Goal: Go to known website: Access a specific website the user already knows

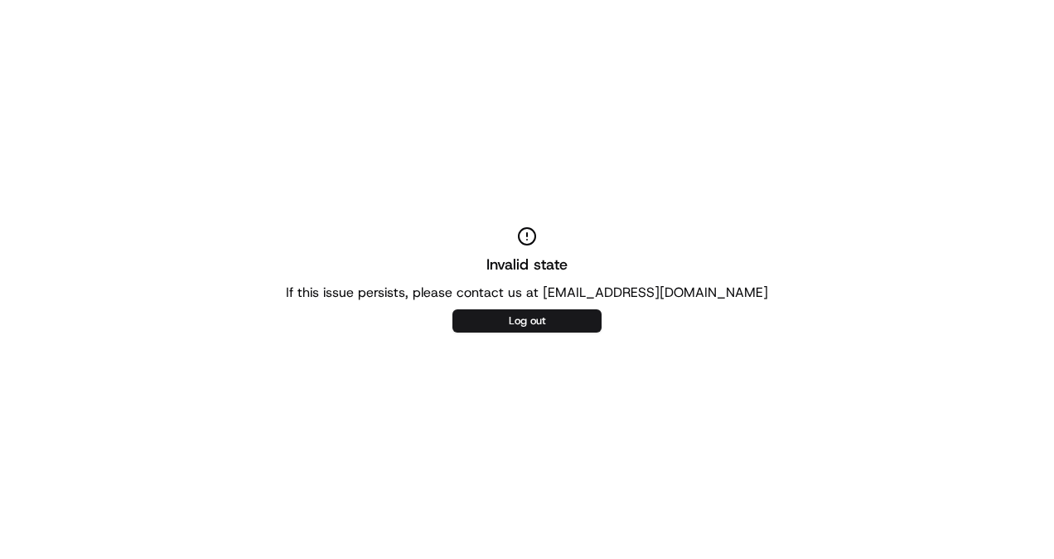
click at [652, 491] on div "Invalid state If this issue persists, please contact us at [EMAIL_ADDRESS][DOMA…" at bounding box center [527, 279] width 1054 height 559
click at [698, 438] on div "Invalid state If this issue persists, please contact us at [EMAIL_ADDRESS][DOMA…" at bounding box center [527, 279] width 1054 height 559
click at [552, 320] on button "Log out" at bounding box center [527, 320] width 149 height 23
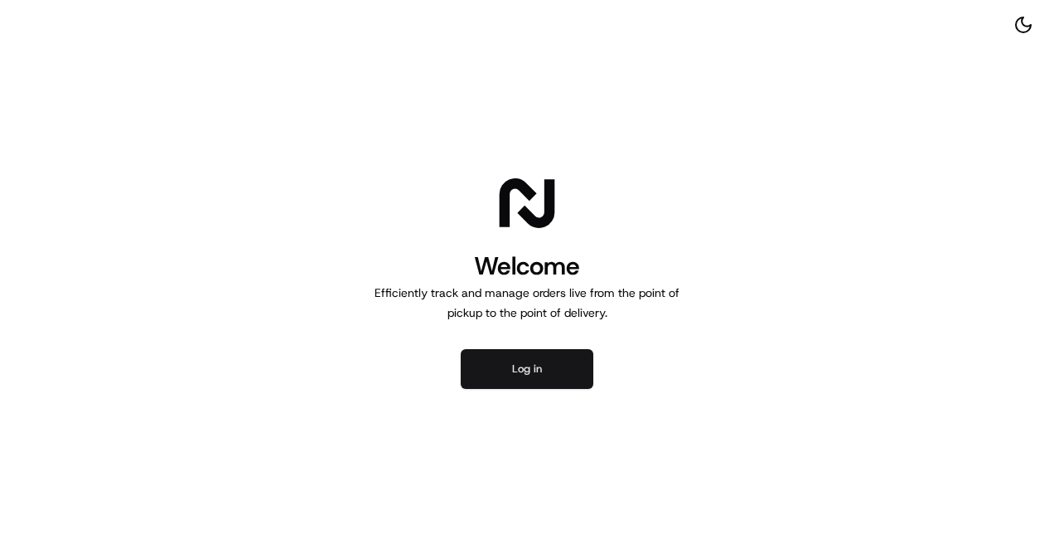
click at [523, 361] on button "Log in" at bounding box center [527, 369] width 133 height 40
